Goal: Browse casually: Explore the website without a specific task or goal

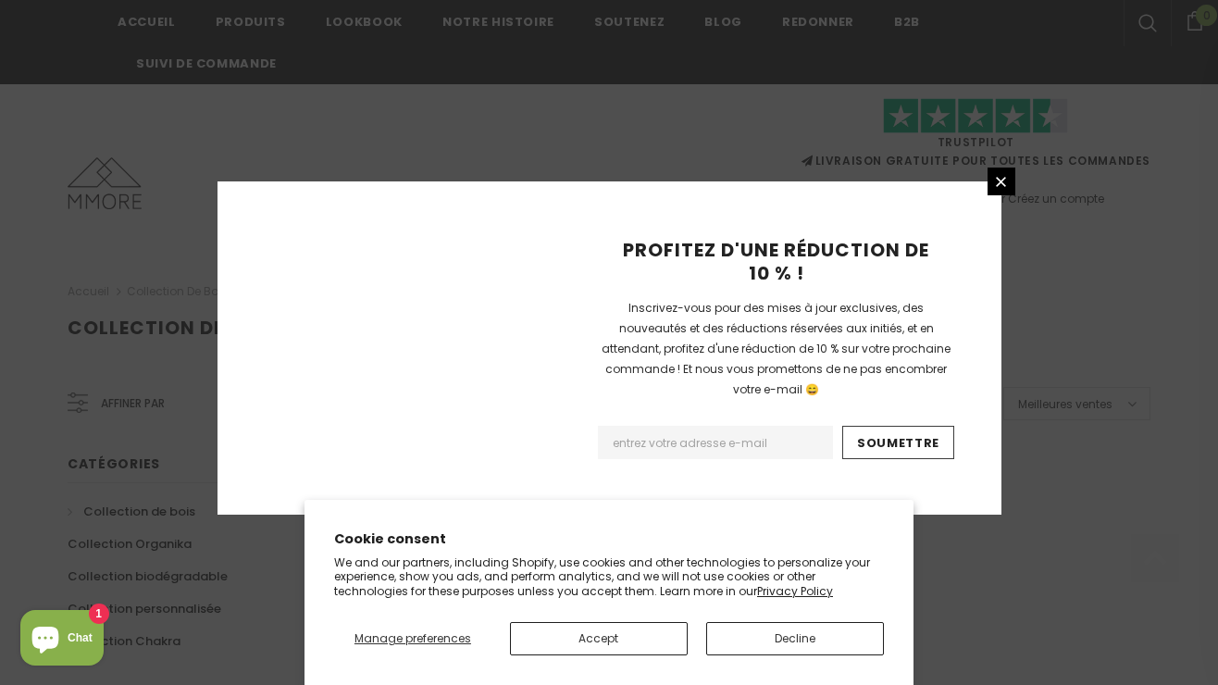
scroll to position [1256, 0]
